Goal: Transaction & Acquisition: Purchase product/service

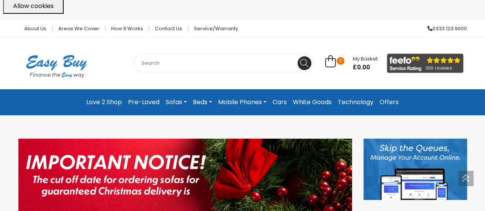
scroll to position [3, 0]
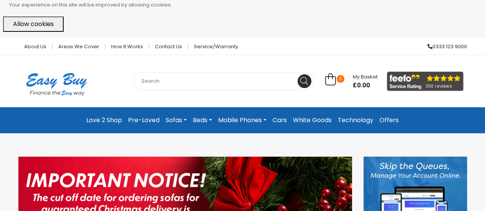
click at [161, 82] on input "text" at bounding box center [223, 81] width 180 height 18
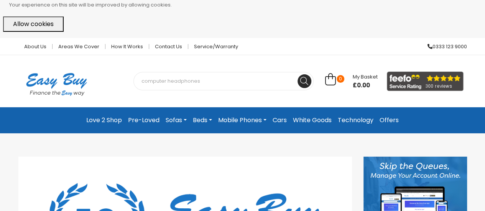
type input "computer headphones"
click at [297, 74] on button at bounding box center [304, 81] width 14 height 14
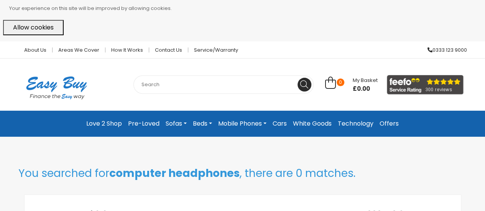
click at [350, 124] on link "Technology" at bounding box center [356, 124] width 42 height 14
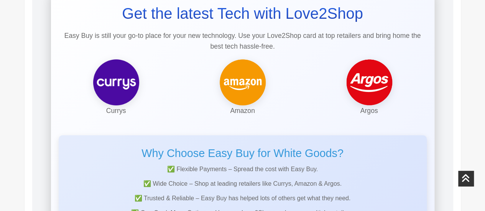
scroll to position [186, 0]
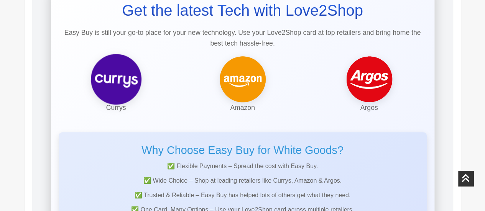
click at [117, 85] on img at bounding box center [115, 79] width 53 height 53
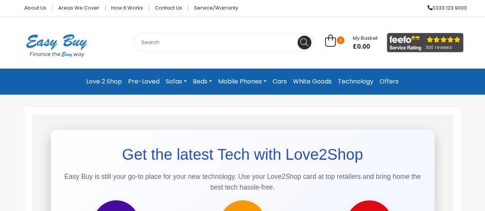
scroll to position [28, 0]
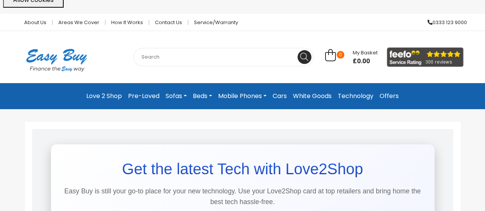
click at [45, 55] on img at bounding box center [56, 60] width 76 height 43
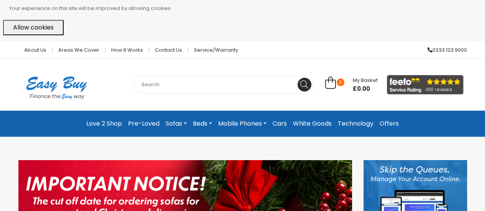
click at [358, 123] on link "Technology" at bounding box center [356, 124] width 42 height 14
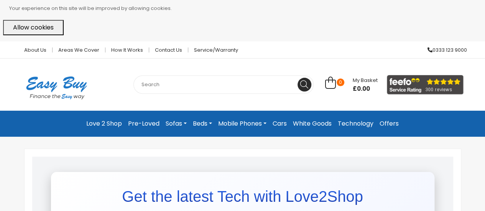
click at [181, 88] on input "text" at bounding box center [223, 85] width 180 height 18
type input "headphones"
click at [297, 78] on button at bounding box center [304, 85] width 14 height 14
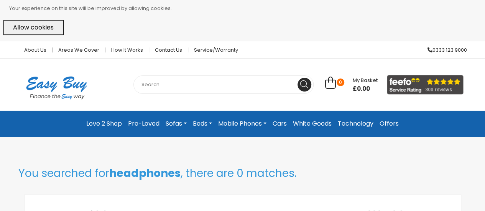
click at [28, 30] on button "Allow cookies" at bounding box center [33, 27] width 61 height 15
